Goal: Task Accomplishment & Management: Manage account settings

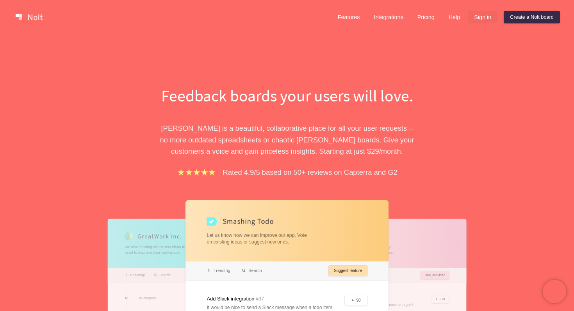
drag, startPoint x: 470, startPoint y: 26, endPoint x: 471, endPoint y: 22, distance: 3.9
click at [470, 26] on div "Features Integrations Pricing Help Sign in Create a [PERSON_NAME] board Menu" at bounding box center [287, 17] width 574 height 34
click at [471, 20] on link "Sign in" at bounding box center [483, 17] width 30 height 12
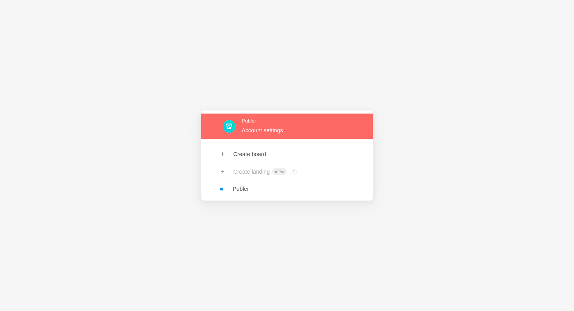
click at [281, 130] on link at bounding box center [287, 126] width 172 height 25
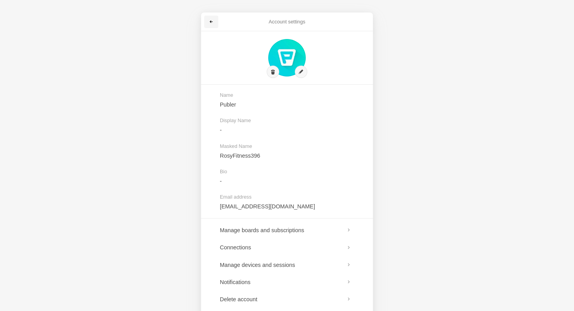
click at [205, 21] on link at bounding box center [211, 22] width 14 height 12
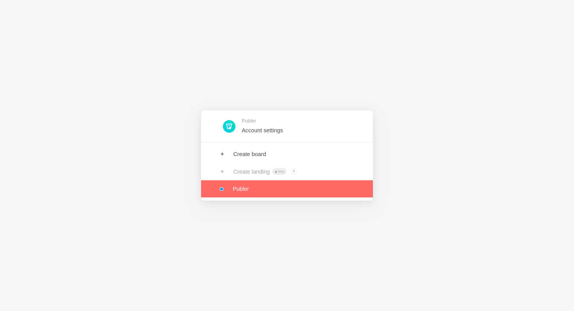
click at [253, 193] on link at bounding box center [287, 188] width 172 height 17
